Goal: Transaction & Acquisition: Purchase product/service

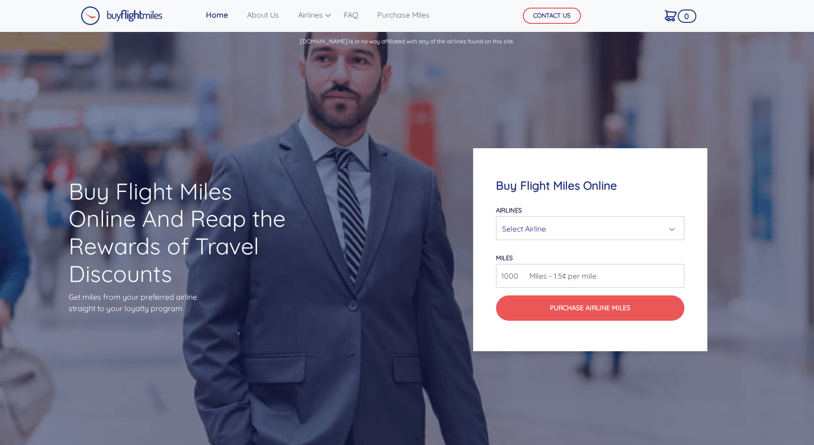
drag, startPoint x: 639, startPoint y: 266, endPoint x: 645, endPoint y: 267, distance: 6.8
click at [639, 266] on input "1000" at bounding box center [590, 276] width 188 height 24
drag, startPoint x: 665, startPoint y: 276, endPoint x: 673, endPoint y: 276, distance: 8.1
click at [666, 276] on input "1000" at bounding box center [590, 276] width 188 height 24
type input "999"
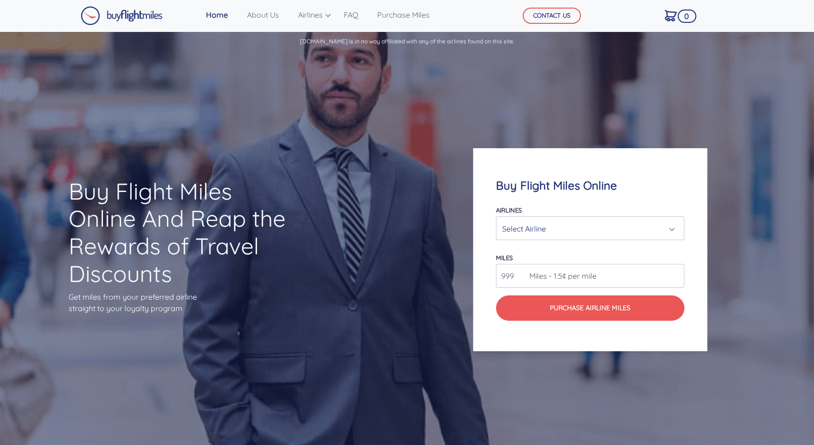
click at [675, 277] on input "999" at bounding box center [590, 276] width 188 height 24
type input "200000"
click at [627, 228] on div "Select Airline" at bounding box center [587, 229] width 170 height 18
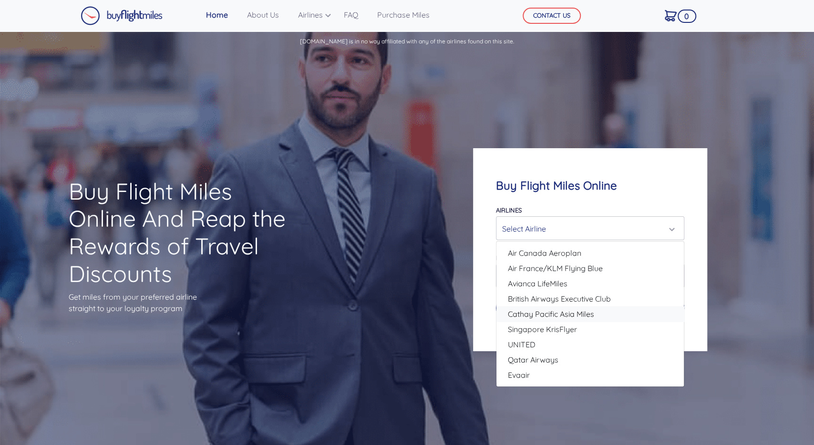
click at [603, 309] on link "Cathay Pacific Asia Miles" at bounding box center [589, 314] width 187 height 15
select select "Cathay Pacific Asia Miles"
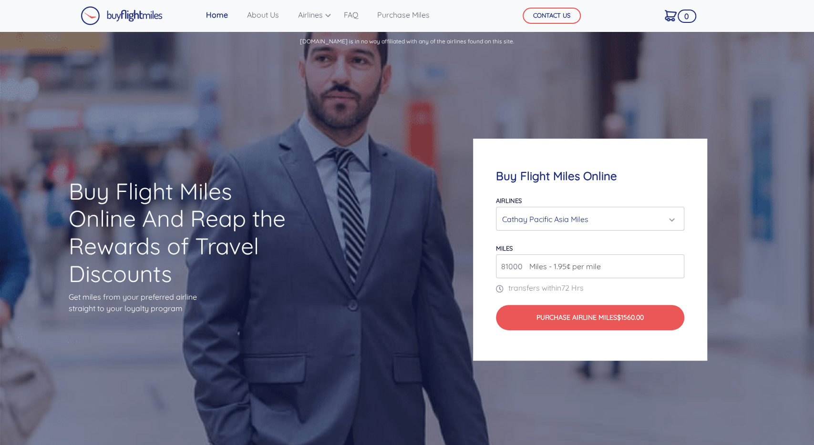
click at [675, 262] on input "81000" at bounding box center [590, 267] width 188 height 24
click at [675, 262] on input "82000" at bounding box center [590, 267] width 188 height 24
click at [675, 262] on input "83000" at bounding box center [590, 267] width 188 height 24
click at [675, 262] on input "84000" at bounding box center [590, 267] width 188 height 24
click at [675, 262] on input "85000" at bounding box center [590, 267] width 188 height 24
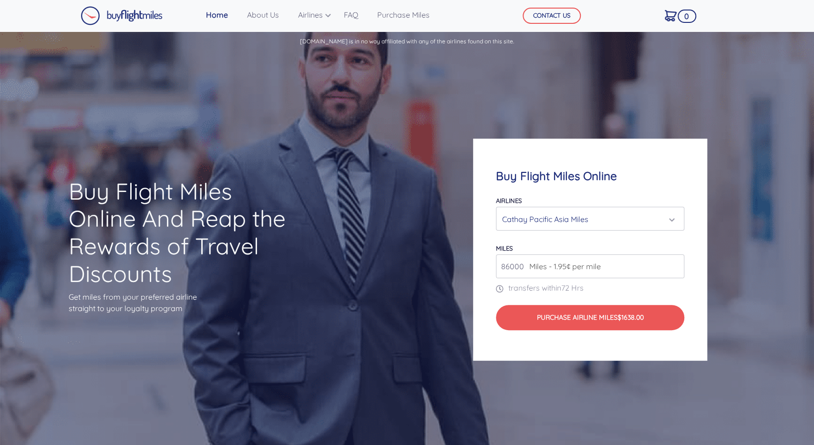
click at [675, 262] on input "86000" at bounding box center [590, 267] width 188 height 24
drag, startPoint x: 509, startPoint y: 269, endPoint x: 475, endPoint y: 269, distance: 33.4
click at [496, 269] on input "86000" at bounding box center [590, 267] width 188 height 24
type input "200000"
click at [728, 288] on div "Buy Flight Miles Online Airlines Air Canada Aeroplan Air France/KLM Flying Blue…" at bounding box center [590, 249] width 326 height 313
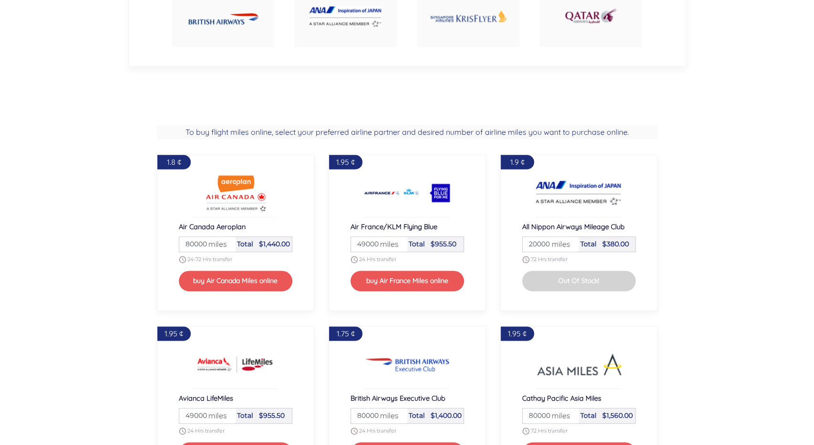
scroll to position [843, 0]
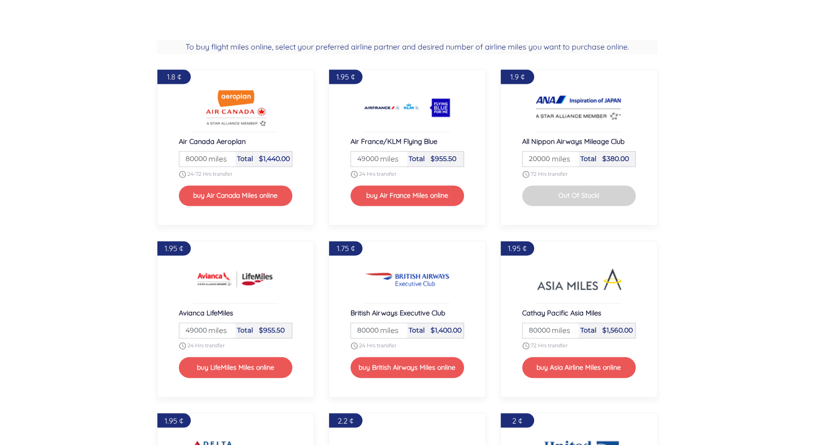
click at [565, 329] on span "miles" at bounding box center [558, 330] width 23 height 11
drag, startPoint x: 546, startPoint y: 328, endPoint x: 486, endPoint y: 329, distance: 60.1
click at [524, 329] on input "80000" at bounding box center [550, 330] width 53 height 15
type input "0"
type input "200000"
